Goal: Task Accomplishment & Management: Manage account settings

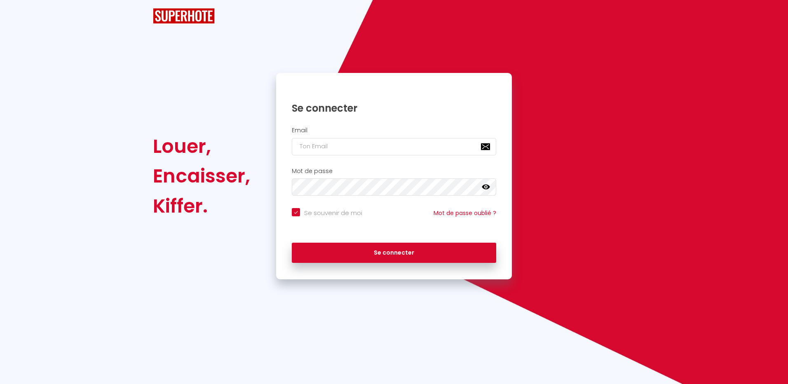
checkbox input "true"
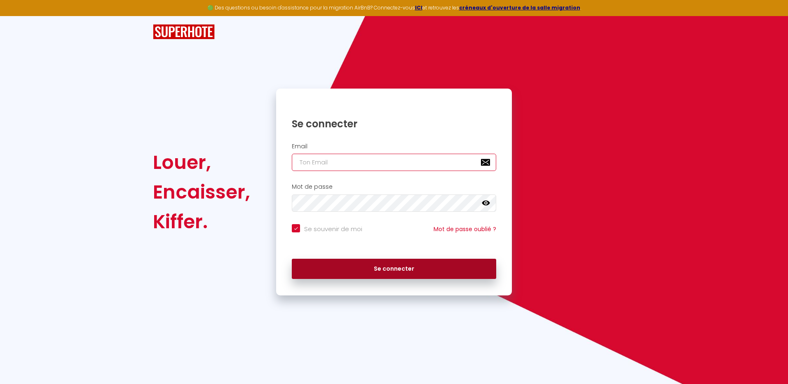
type input "[EMAIL_ADDRESS][DOMAIN_NAME]"
click at [403, 268] on button "Se connecter" at bounding box center [394, 269] width 204 height 21
checkbox input "true"
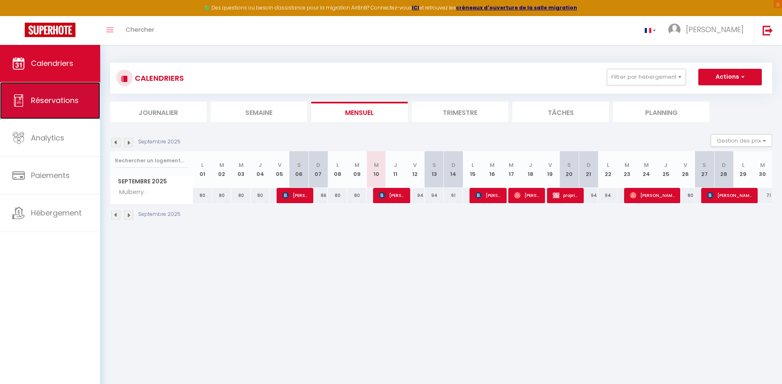
click at [55, 103] on span "Réservations" at bounding box center [55, 100] width 48 height 10
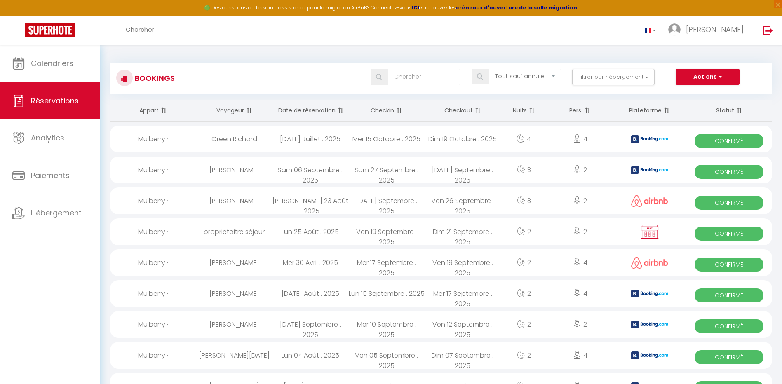
click at [308, 108] on th "Date de réservation" at bounding box center [310, 111] width 76 height 22
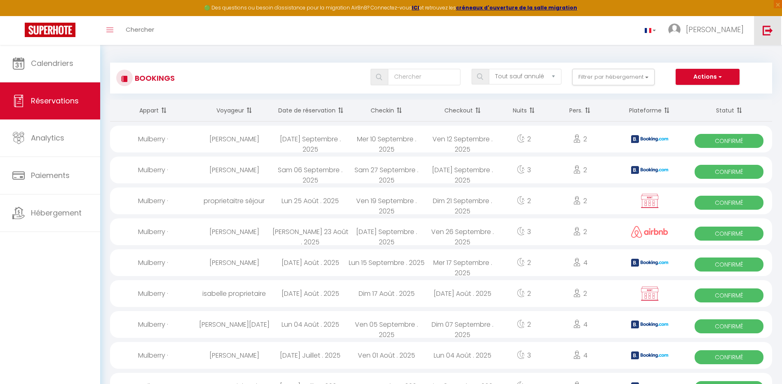
click at [767, 33] on img at bounding box center [768, 30] width 10 height 10
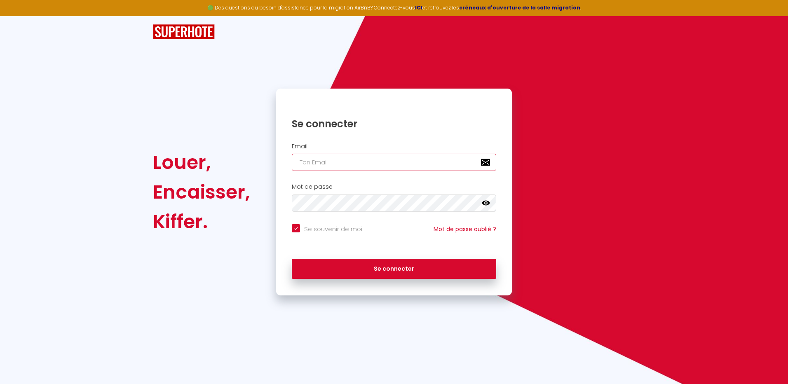
type input "[EMAIL_ADDRESS][DOMAIN_NAME]"
checkbox input "true"
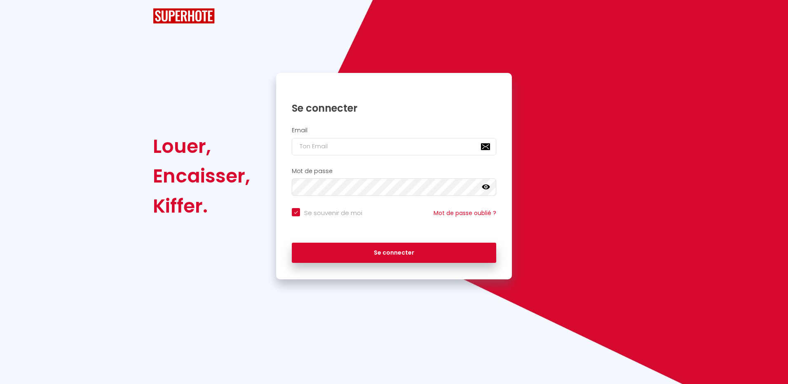
checkbox input "true"
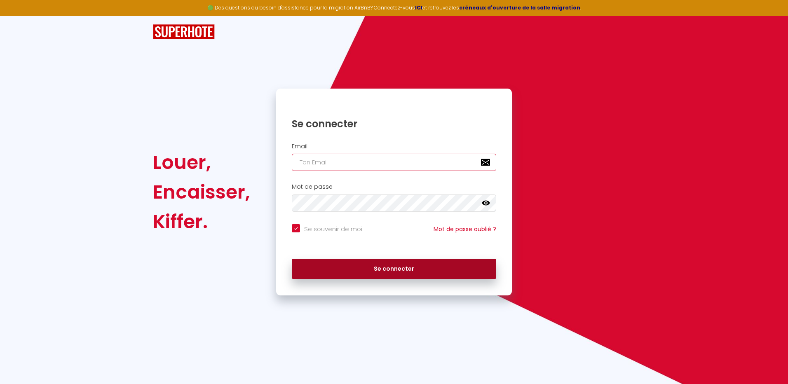
type input "[EMAIL_ADDRESS][DOMAIN_NAME]"
click at [402, 270] on button "Se connecter" at bounding box center [394, 269] width 204 height 21
checkbox input "true"
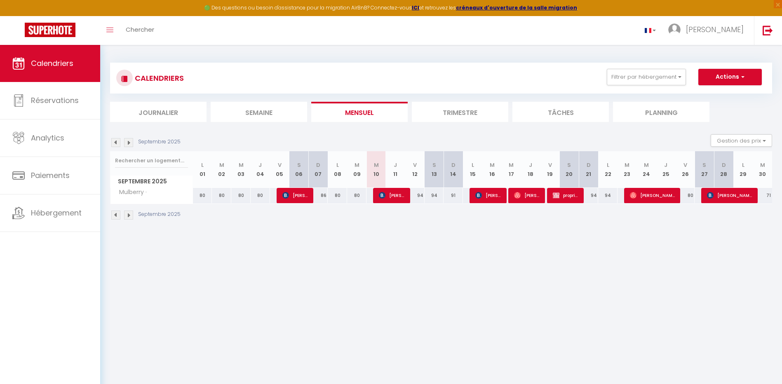
click at [116, 143] on img at bounding box center [115, 142] width 9 height 9
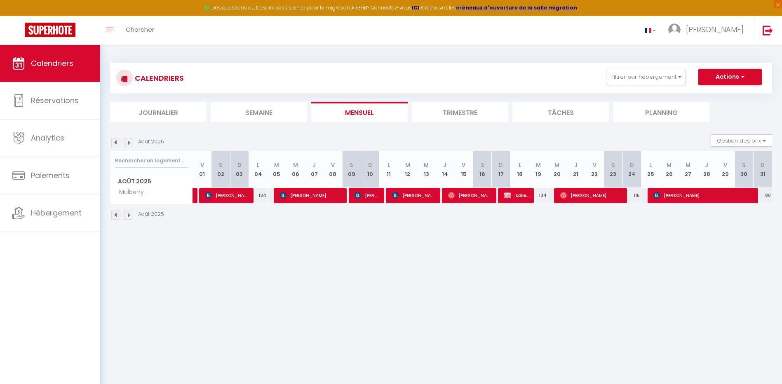
click at [131, 143] on img at bounding box center [128, 142] width 9 height 9
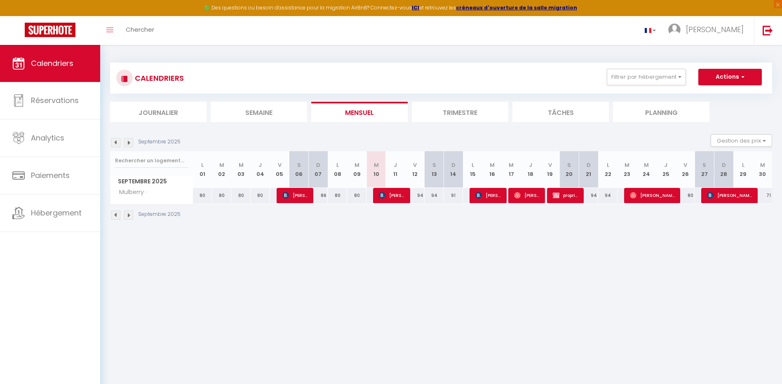
click at [129, 141] on img at bounding box center [128, 142] width 9 height 9
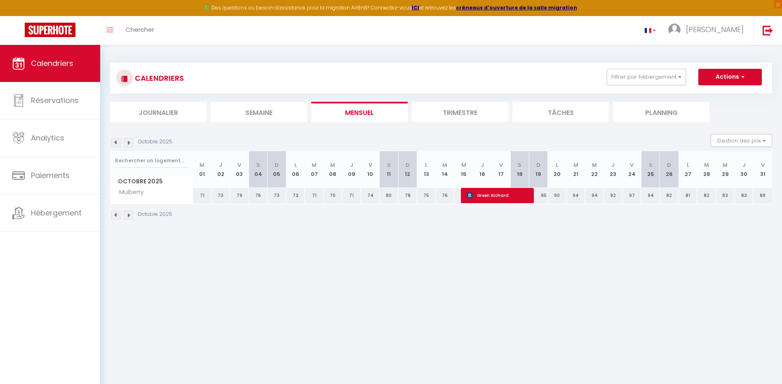
click at [129, 141] on img at bounding box center [128, 142] width 9 height 9
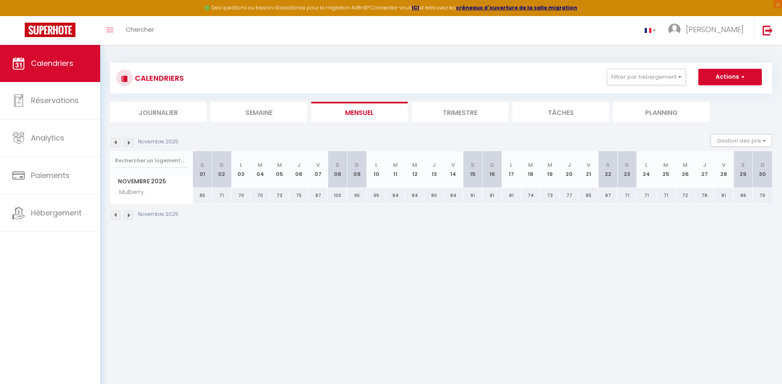
click at [129, 141] on img at bounding box center [128, 142] width 9 height 9
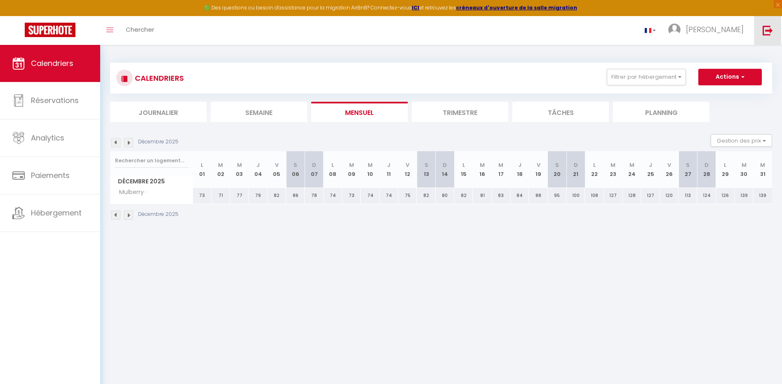
click at [767, 27] on img at bounding box center [768, 30] width 10 height 10
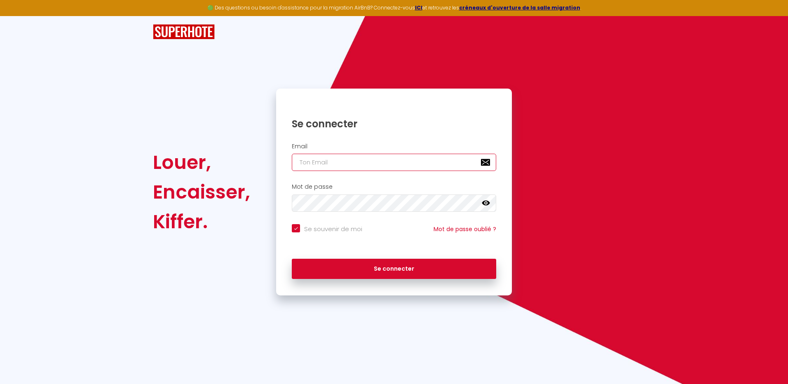
type input "[EMAIL_ADDRESS][DOMAIN_NAME]"
checkbox input "true"
